Goal: Navigation & Orientation: Find specific page/section

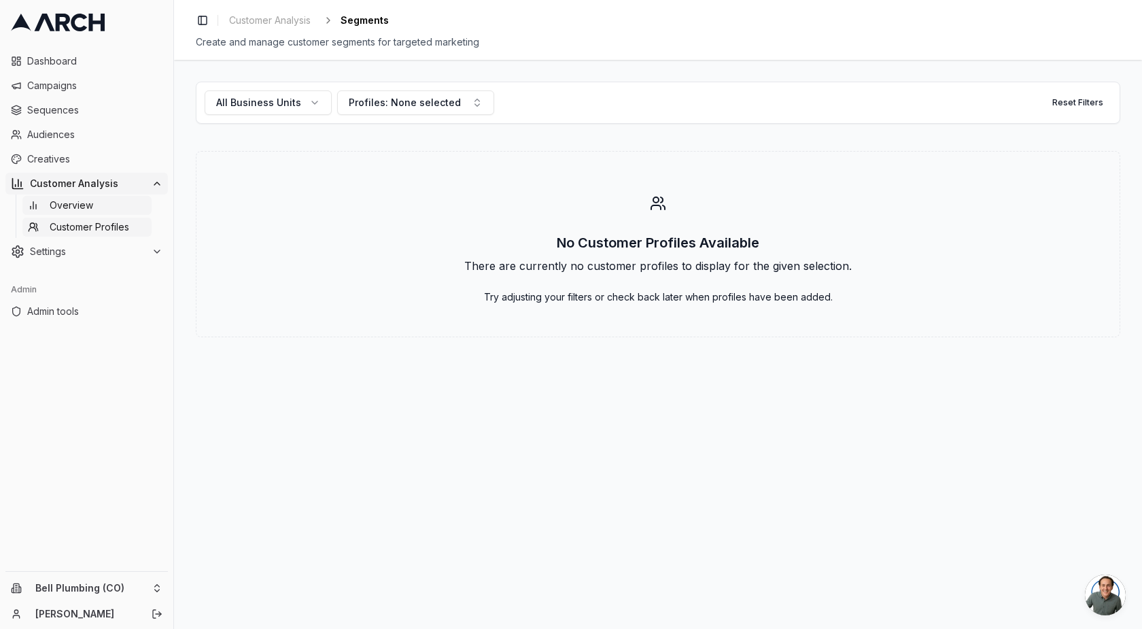
click at [90, 208] on span "Overview" at bounding box center [71, 205] width 43 height 14
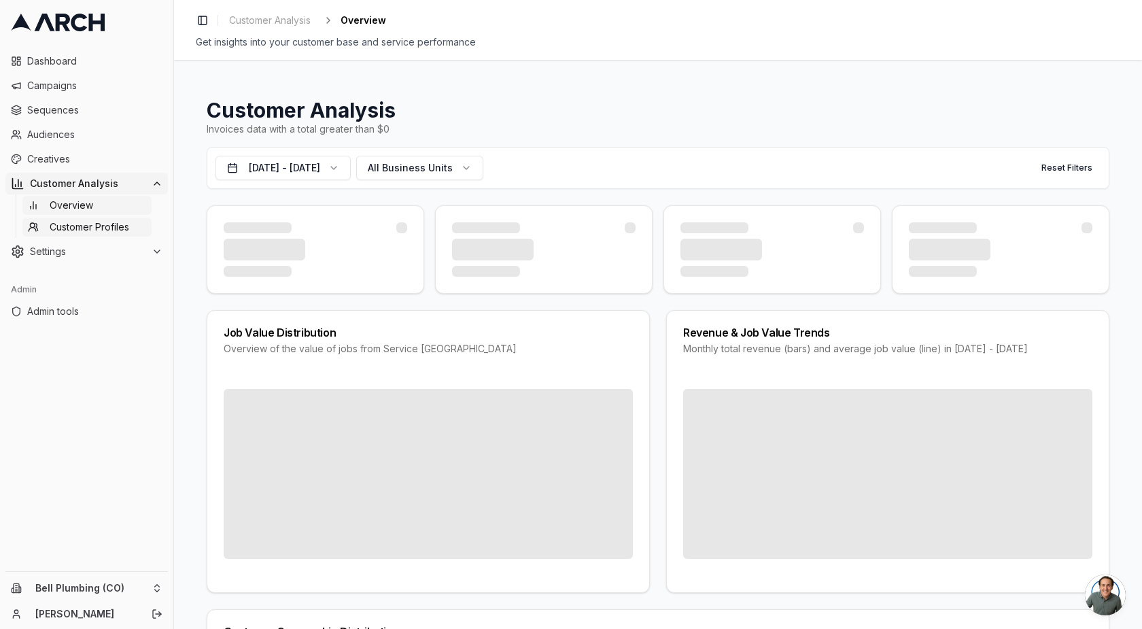
click at [92, 226] on span "Customer Profiles" at bounding box center [90, 227] width 80 height 14
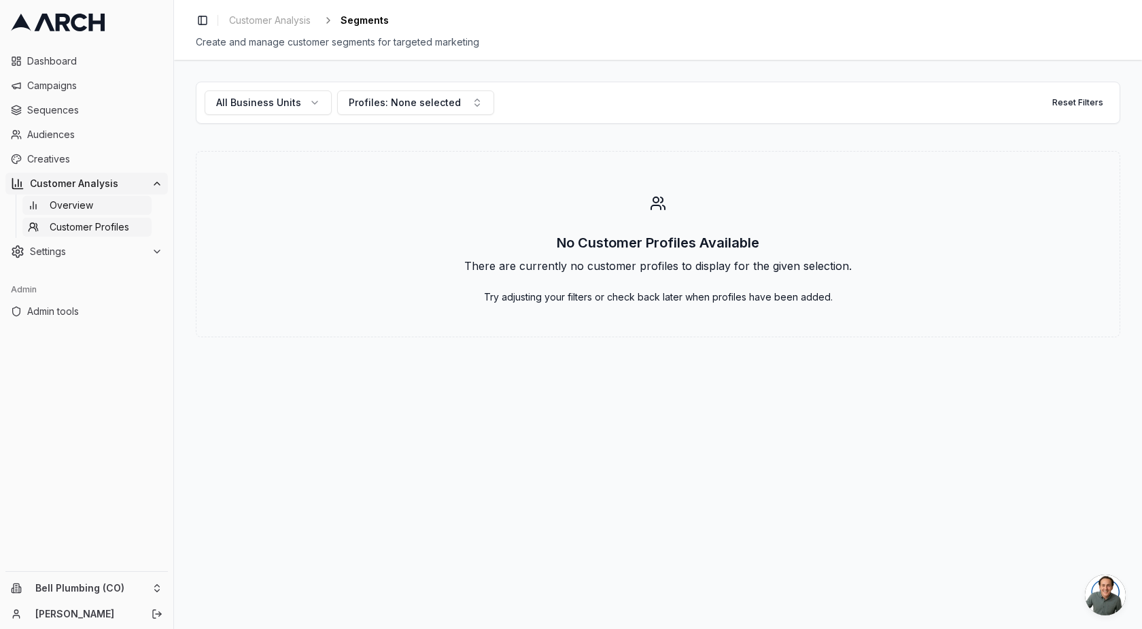
click at [72, 205] on span "Overview" at bounding box center [71, 205] width 43 height 14
